Goal: Task Accomplishment & Management: Use online tool/utility

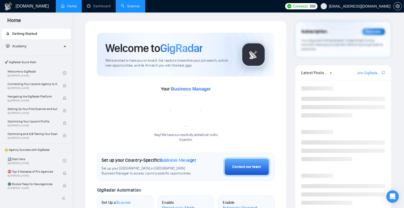
click at [133, 4] on link "Scanner" at bounding box center [130, 6] width 19 height 4
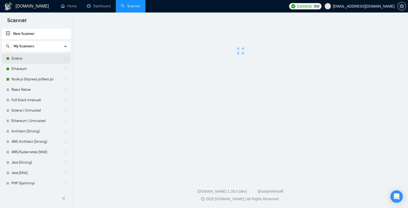
click at [35, 59] on link "Solana" at bounding box center [35, 58] width 49 height 10
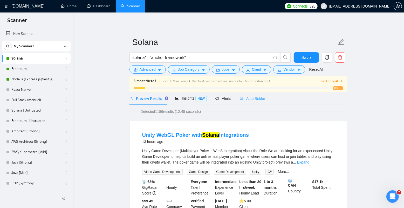
click at [253, 101] on div "Auto Bidder" at bounding box center [253, 98] width 26 height 12
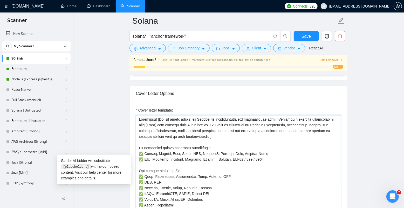
drag, startPoint x: 140, startPoint y: 146, endPoint x: 202, endPoint y: 176, distance: 68.9
click at [202, 176] on textarea "Cover letter template:" at bounding box center [238, 173] width 205 height 117
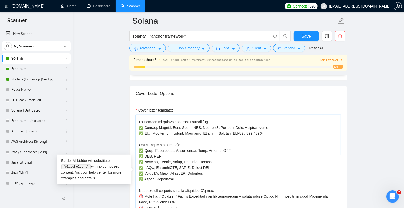
scroll to position [34, 0]
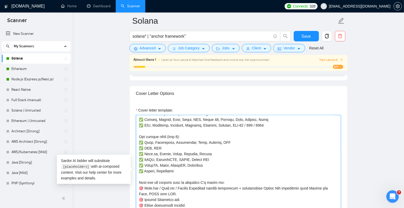
click at [205, 166] on textarea "Cover letter template:" at bounding box center [238, 173] width 205 height 117
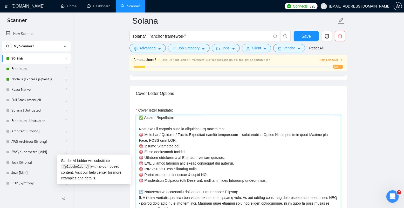
scroll to position [91, 0]
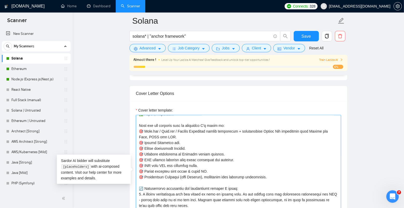
drag, startPoint x: 139, startPoint y: 124, endPoint x: 270, endPoint y: 176, distance: 141.0
click at [270, 176] on textarea "Cover letter template:" at bounding box center [238, 173] width 205 height 117
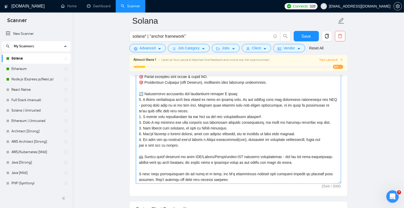
scroll to position [586, 0]
drag, startPoint x: 138, startPoint y: 91, endPoint x: 194, endPoint y: 145, distance: 77.4
click at [194, 145] on textarea "Cover letter template:" at bounding box center [238, 124] width 205 height 117
drag, startPoint x: 138, startPoint y: 153, endPoint x: 325, endPoint y: 161, distance: 187.0
click at [325, 161] on textarea "Cover letter template:" at bounding box center [238, 124] width 205 height 117
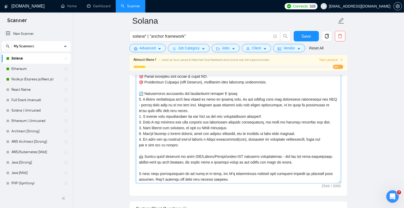
click at [325, 161] on textarea "Cover letter template:" at bounding box center [238, 124] width 205 height 117
drag, startPoint x: 327, startPoint y: 161, endPoint x: 139, endPoint y: 156, distance: 188.2
click at [139, 156] on textarea "Cover letter template:" at bounding box center [238, 124] width 205 height 117
click at [138, 154] on textarea "Cover letter template:" at bounding box center [238, 124] width 205 height 117
drag, startPoint x: 138, startPoint y: 154, endPoint x: 202, endPoint y: 155, distance: 63.9
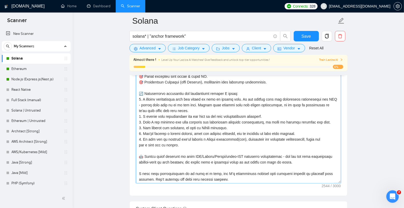
click at [202, 155] on textarea "Cover letter template:" at bounding box center [238, 124] width 205 height 117
drag, startPoint x: 138, startPoint y: 155, endPoint x: 323, endPoint y: 160, distance: 185.3
click at [323, 160] on textarea "Cover letter template:" at bounding box center [238, 124] width 205 height 117
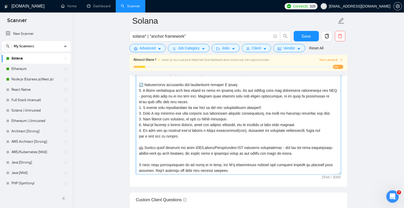
scroll to position [596, 0]
click at [151, 159] on textarea "Cover letter template:" at bounding box center [238, 115] width 205 height 117
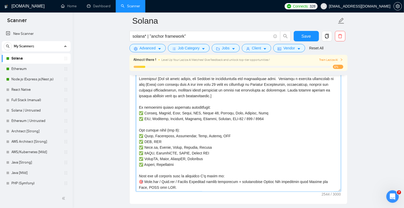
scroll to position [569, 0]
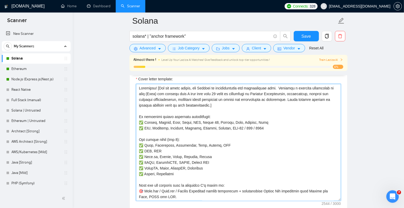
drag, startPoint x: 261, startPoint y: 105, endPoint x: 115, endPoint y: 83, distance: 147.0
click at [115, 83] on main "[PERSON_NAME]* | "anchor framework" Save Advanced Job Category Jobs Client Vend…" at bounding box center [238, 184] width 315 height 1465
click at [158, 88] on textarea "Cover letter template:" at bounding box center [238, 142] width 205 height 117
drag, startPoint x: 153, startPoint y: 111, endPoint x: 164, endPoint y: 174, distance: 64.0
click at [163, 173] on textarea "Cover letter template:" at bounding box center [238, 142] width 205 height 117
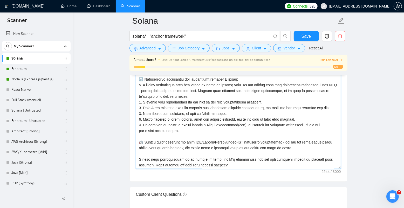
scroll to position [601, 0]
click at [113, 128] on main "[PERSON_NAME]* | "anchor framework" Save Advanced Job Category Jobs Client Vend…" at bounding box center [238, 152] width 315 height 1465
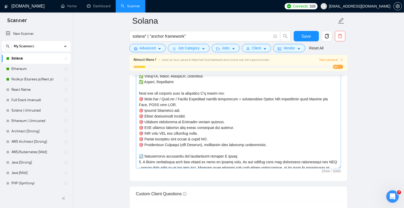
scroll to position [0, 0]
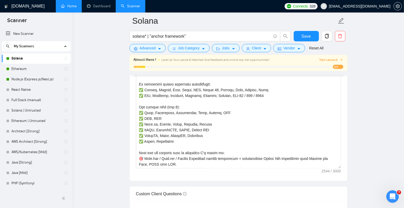
click at [69, 7] on link "Home" at bounding box center [69, 6] width 16 height 4
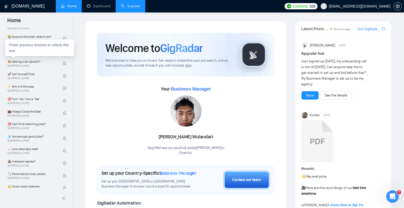
scroll to position [189, 0]
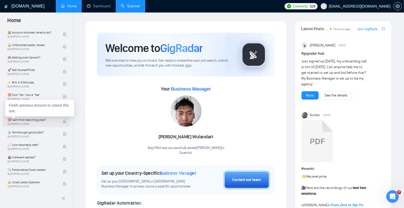
click at [33, 121] on span "🎯 Can't find matching jobs?" at bounding box center [33, 119] width 50 height 5
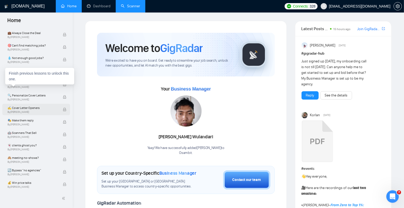
scroll to position [259, 0]
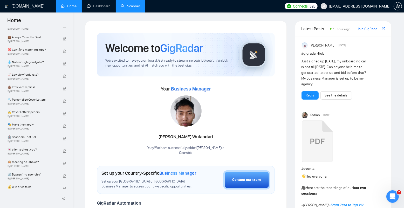
click at [393, 197] on icon "Open Intercom Messenger" at bounding box center [392, 195] width 9 height 9
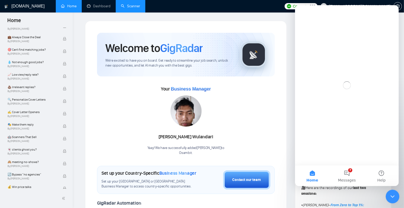
scroll to position [0, 0]
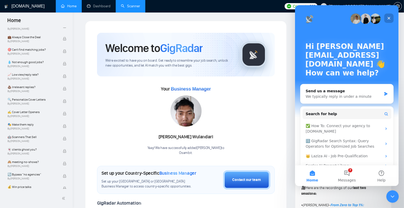
click at [390, 18] on icon "Close" at bounding box center [389, 18] width 4 height 4
